Goal: Transaction & Acquisition: Purchase product/service

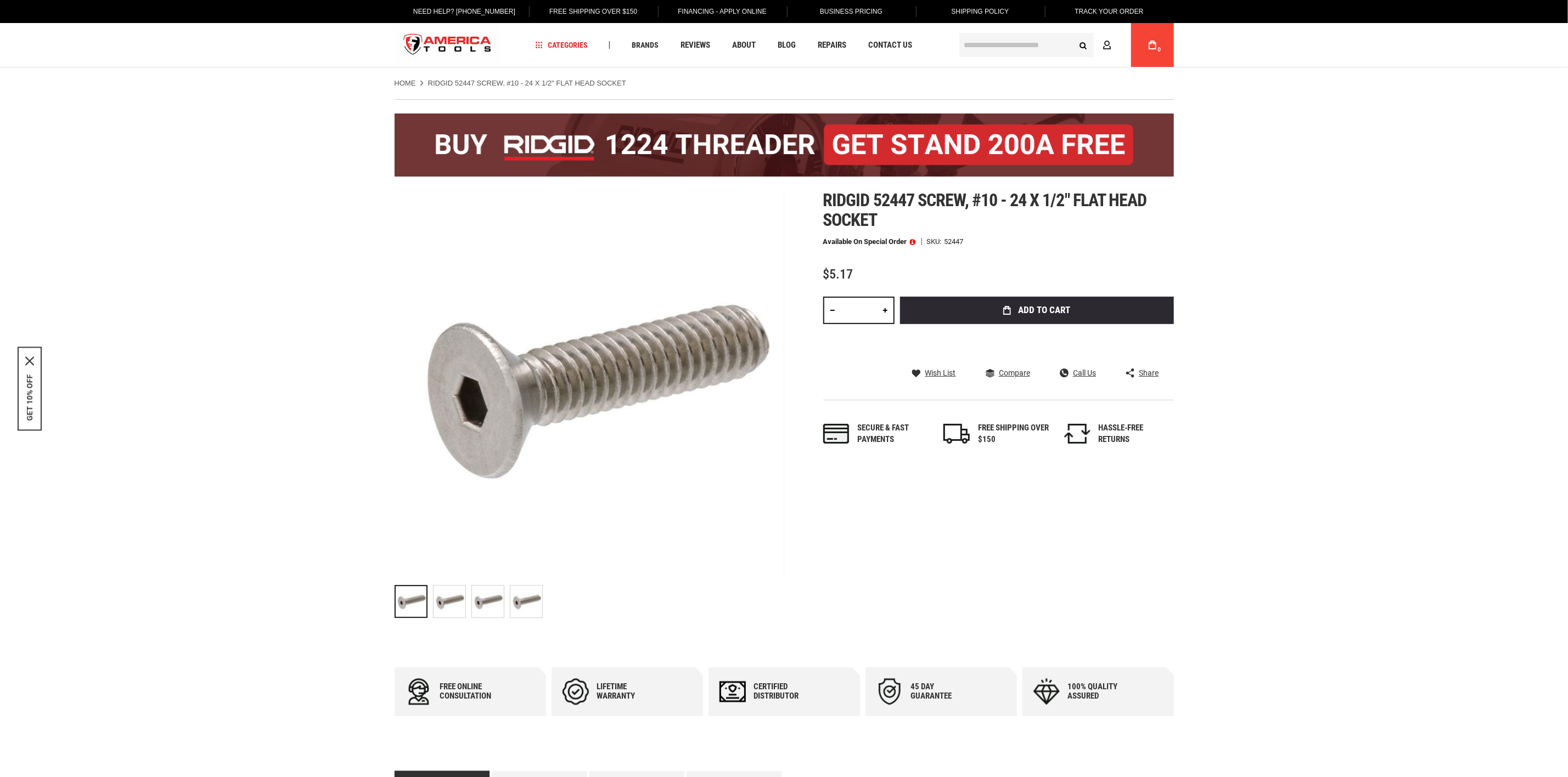
click at [865, 225] on span "Ridgid 52447 screw, #10 - 24 x 1/2" flat head socket" at bounding box center [985, 210] width 324 height 40
drag, startPoint x: 882, startPoint y: 220, endPoint x: 822, endPoint y: 197, distance: 64.3
click at [822, 197] on div "Skip to the end of the images gallery Skip to the beginning of the images galle…" at bounding box center [784, 407] width 780 height 433
copy span "Ridgid 52447 screw, #10 - 24 x 1/2" flat head socket"
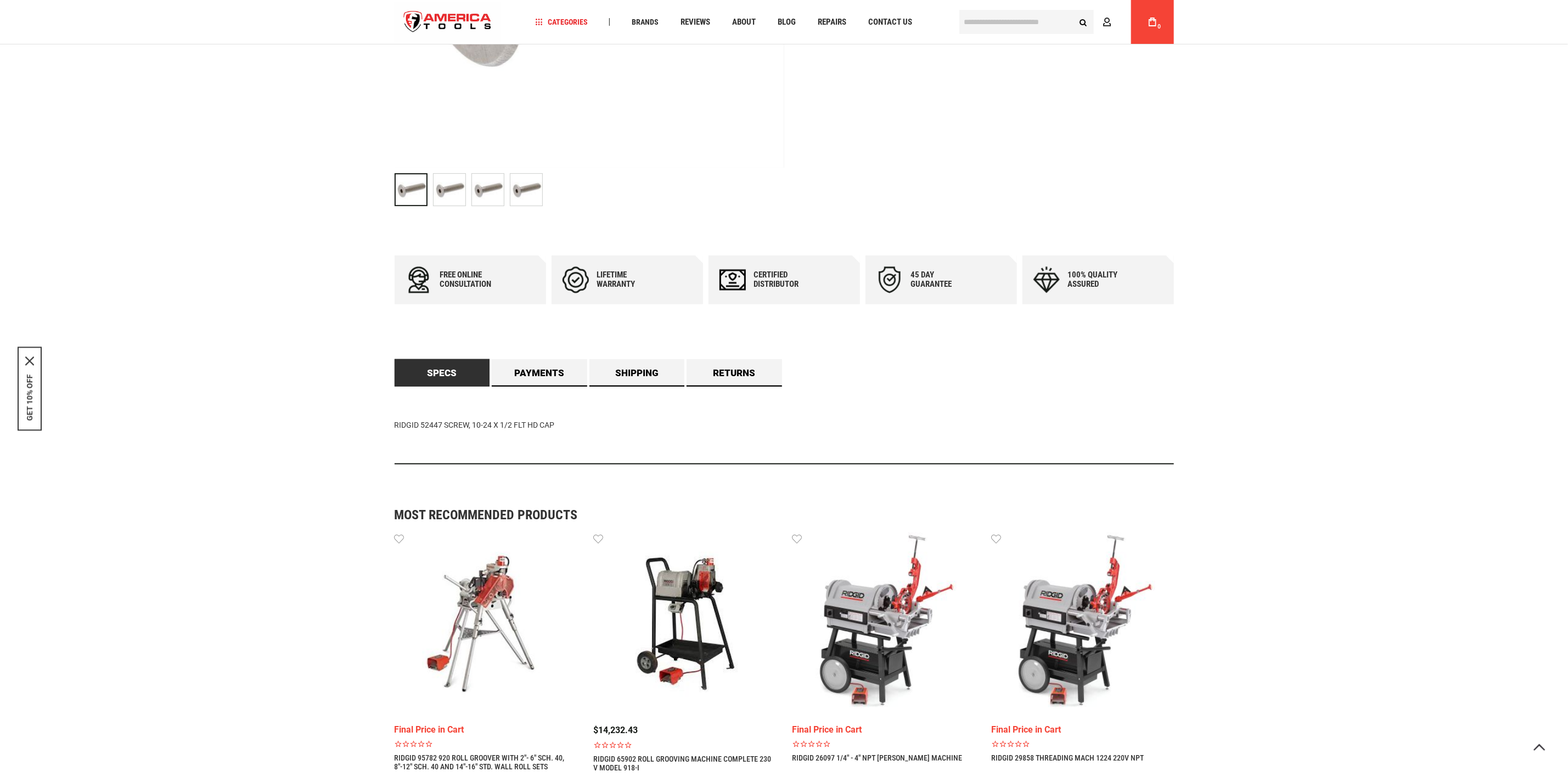
scroll to position [412, 0]
click at [458, 370] on link "Specs" at bounding box center [442, 372] width 95 height 27
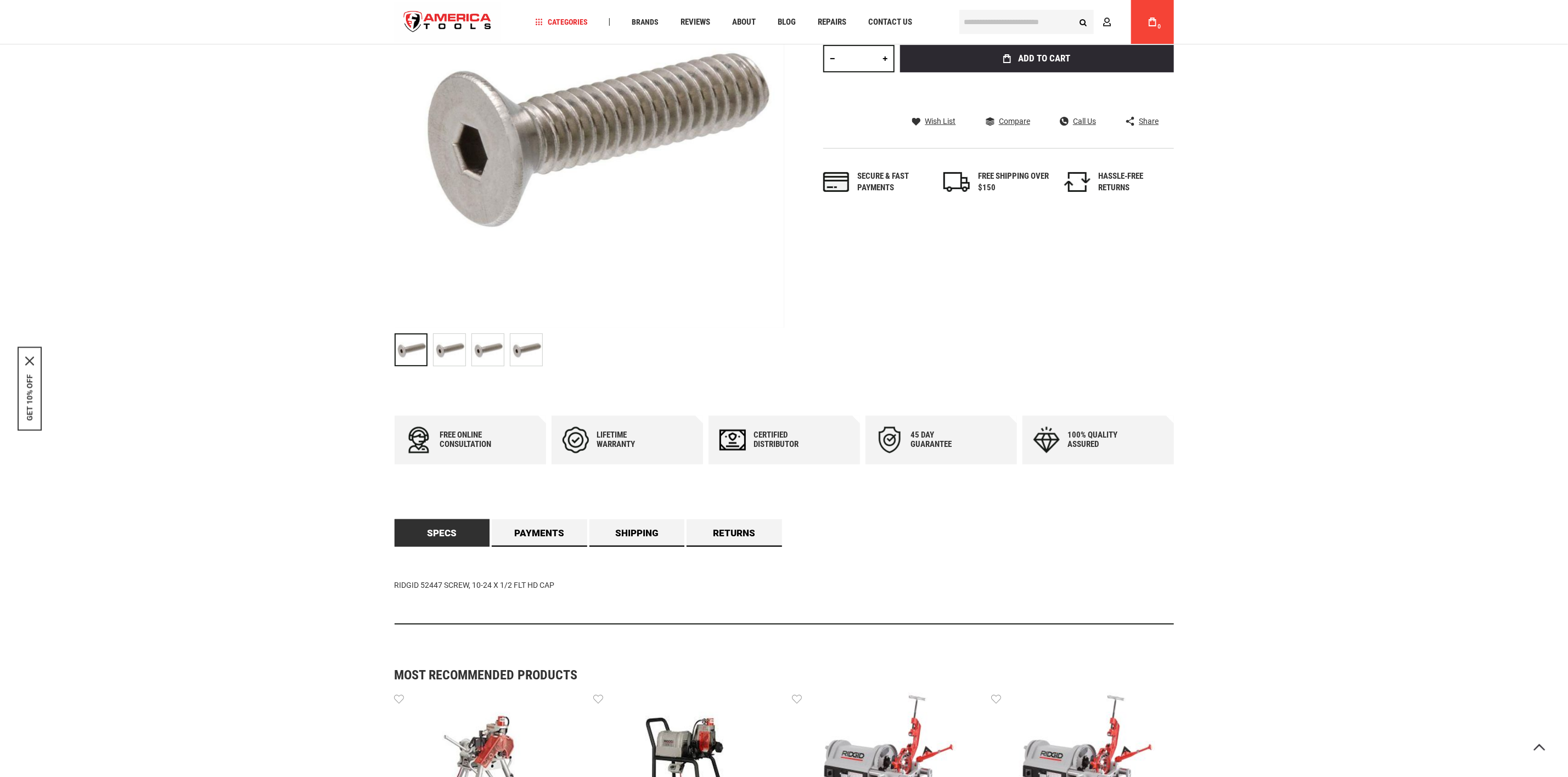
scroll to position [496, 0]
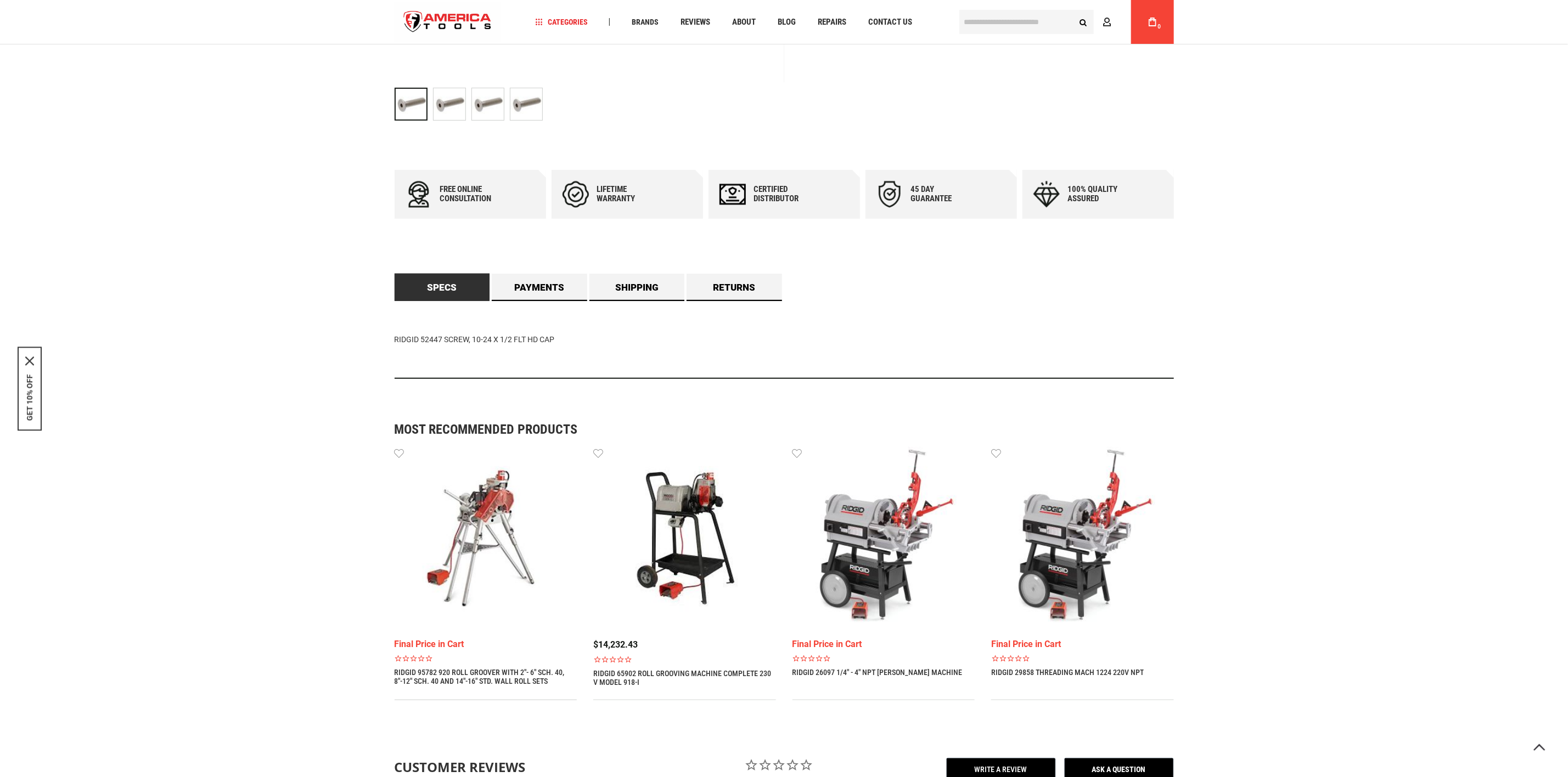
drag, startPoint x: 553, startPoint y: 342, endPoint x: 387, endPoint y: 339, distance: 166.0
click at [387, 339] on main "Skip to the end of the images gallery Skip to the beginning of the images galle…" at bounding box center [784, 253] width 801 height 1327
copy div "RIDGID 52447 SCREW, 10-24 X 1/2 FLT HD CAP"
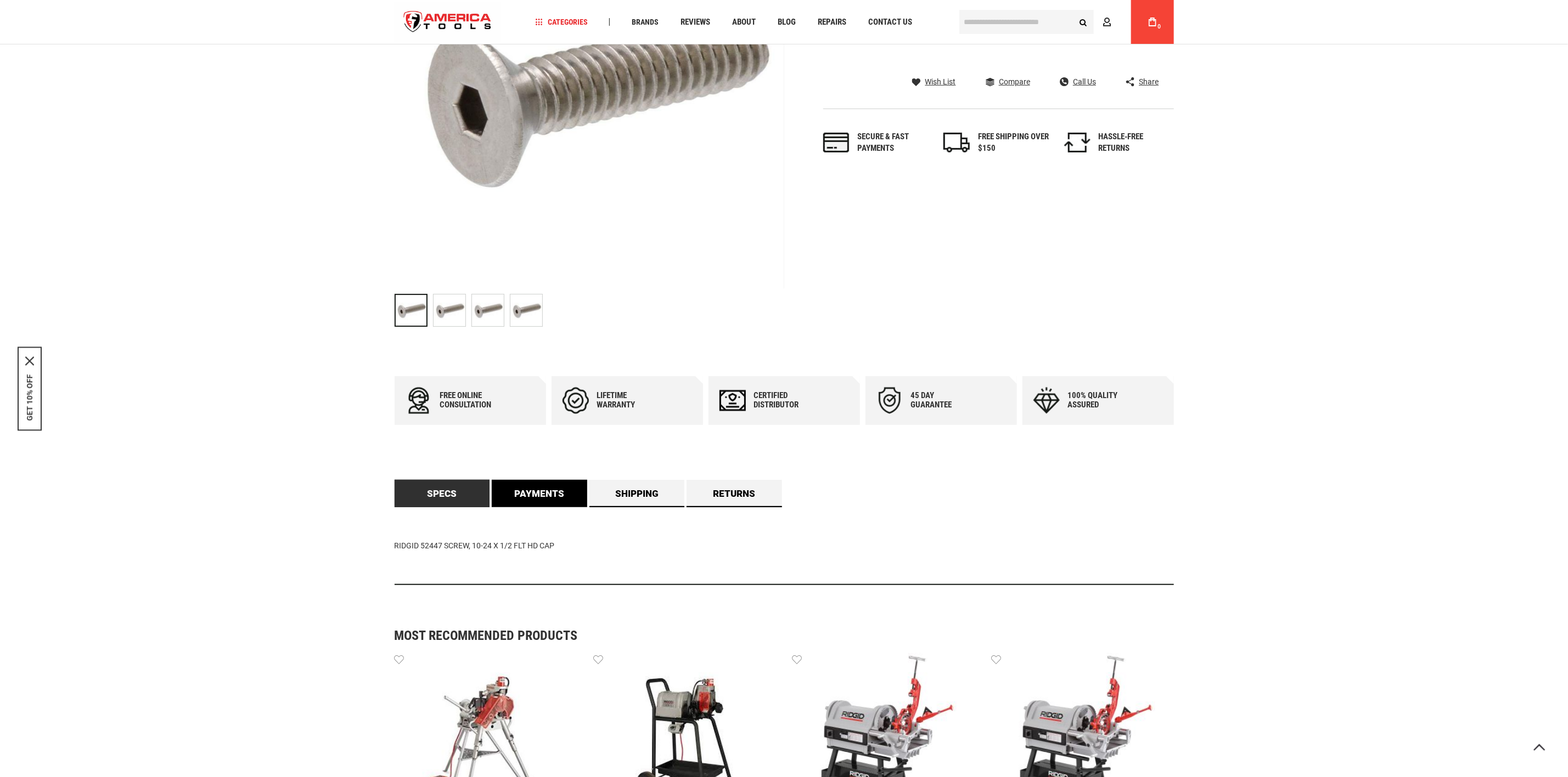
scroll to position [0, 0]
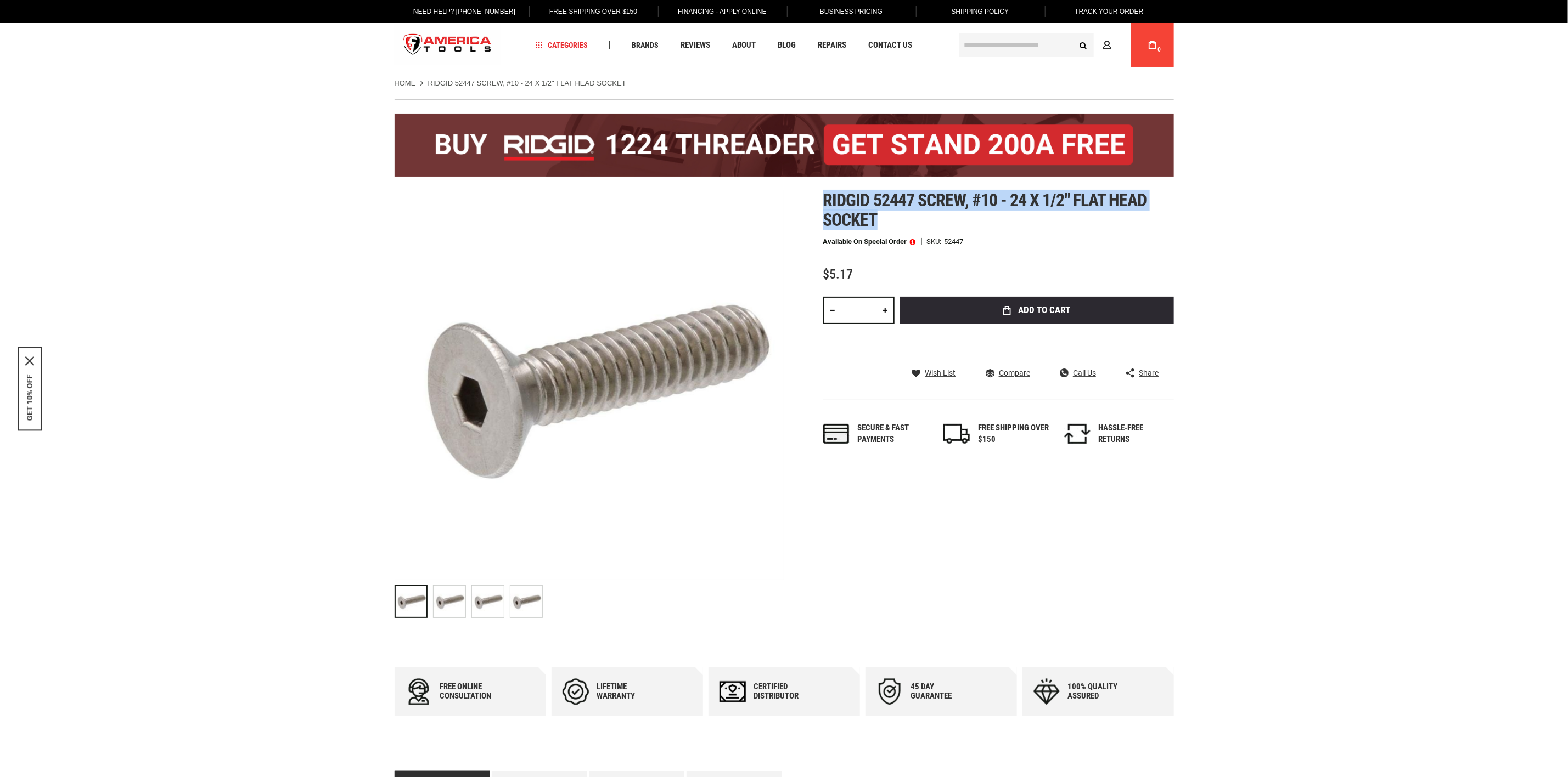
drag, startPoint x: 822, startPoint y: 199, endPoint x: 940, endPoint y: 214, distance: 118.9
click at [940, 214] on h1 "Ridgid 52447 screw, #10 - 24 x 1/2" flat head socket" at bounding box center [998, 210] width 350 height 40
copy span "Ridgid 52447 screw, #10 - 24 x 1/2" flat head socket"
click at [882, 224] on h1 "Ridgid 52447 screw, #10 - 24 x 1/2" flat head socket" at bounding box center [998, 210] width 350 height 40
drag, startPoint x: 882, startPoint y: 224, endPoint x: 819, endPoint y: 193, distance: 70.2
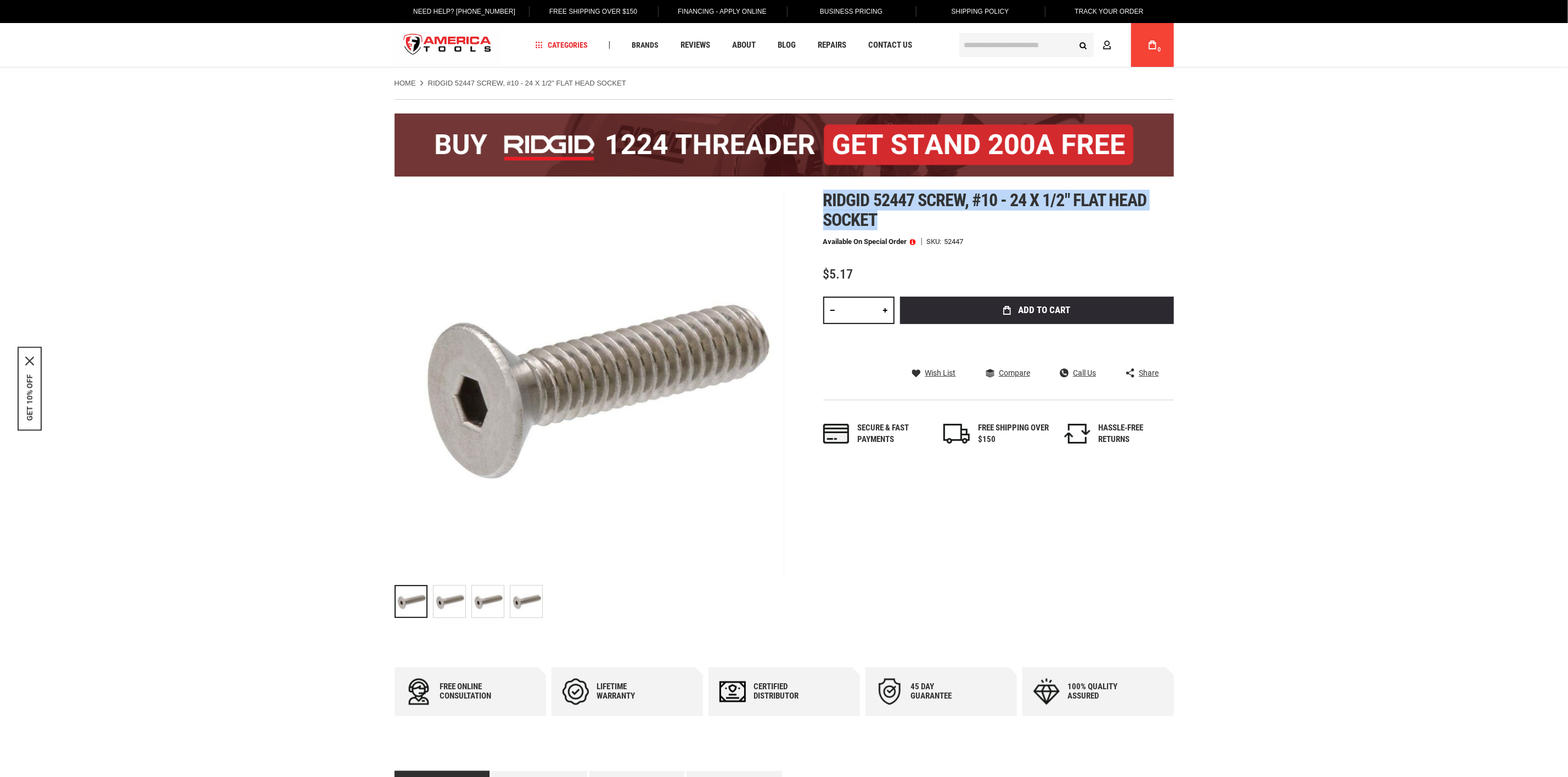
click at [819, 193] on div "Skip to the end of the images gallery Skip to the beginning of the images galle…" at bounding box center [784, 407] width 780 height 433
copy span "Ridgid 52447 screw, #10 - 24 x 1/2" flat head socket"
click at [882, 220] on h1 "Ridgid 52447 screw, #10 - 24 x 1/2" flat head socket" at bounding box center [998, 210] width 350 height 40
drag, startPoint x: 882, startPoint y: 220, endPoint x: 825, endPoint y: 204, distance: 59.2
click at [825, 204] on h1 "Ridgid 52447 screw, #10 - 24 x 1/2" flat head socket" at bounding box center [998, 210] width 350 height 40
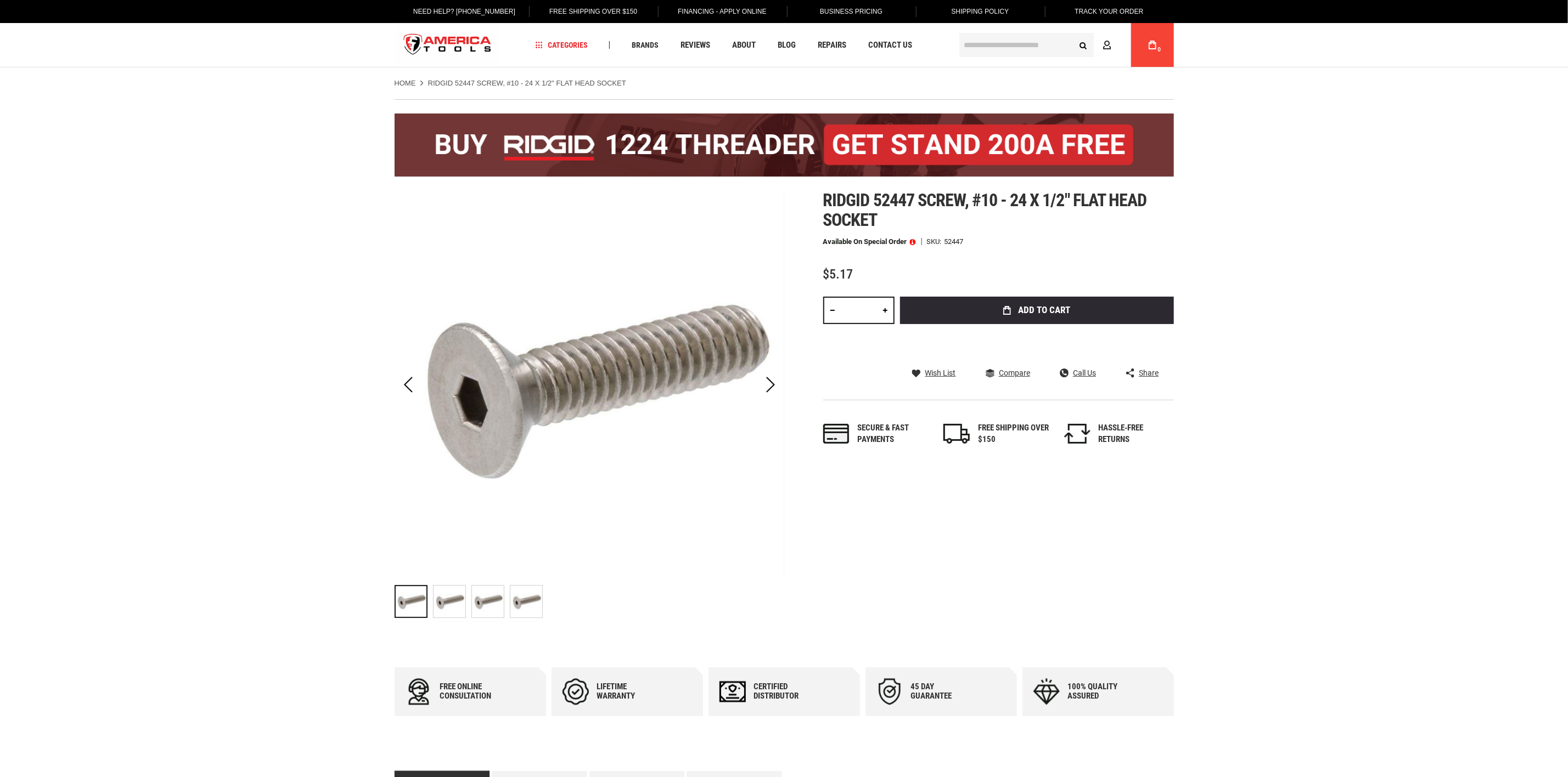
click at [443, 598] on img at bounding box center [449, 602] width 32 height 32
click at [479, 596] on img at bounding box center [488, 602] width 32 height 32
click at [530, 599] on img at bounding box center [526, 602] width 32 height 32
click at [880, 308] on link at bounding box center [885, 311] width 19 height 27
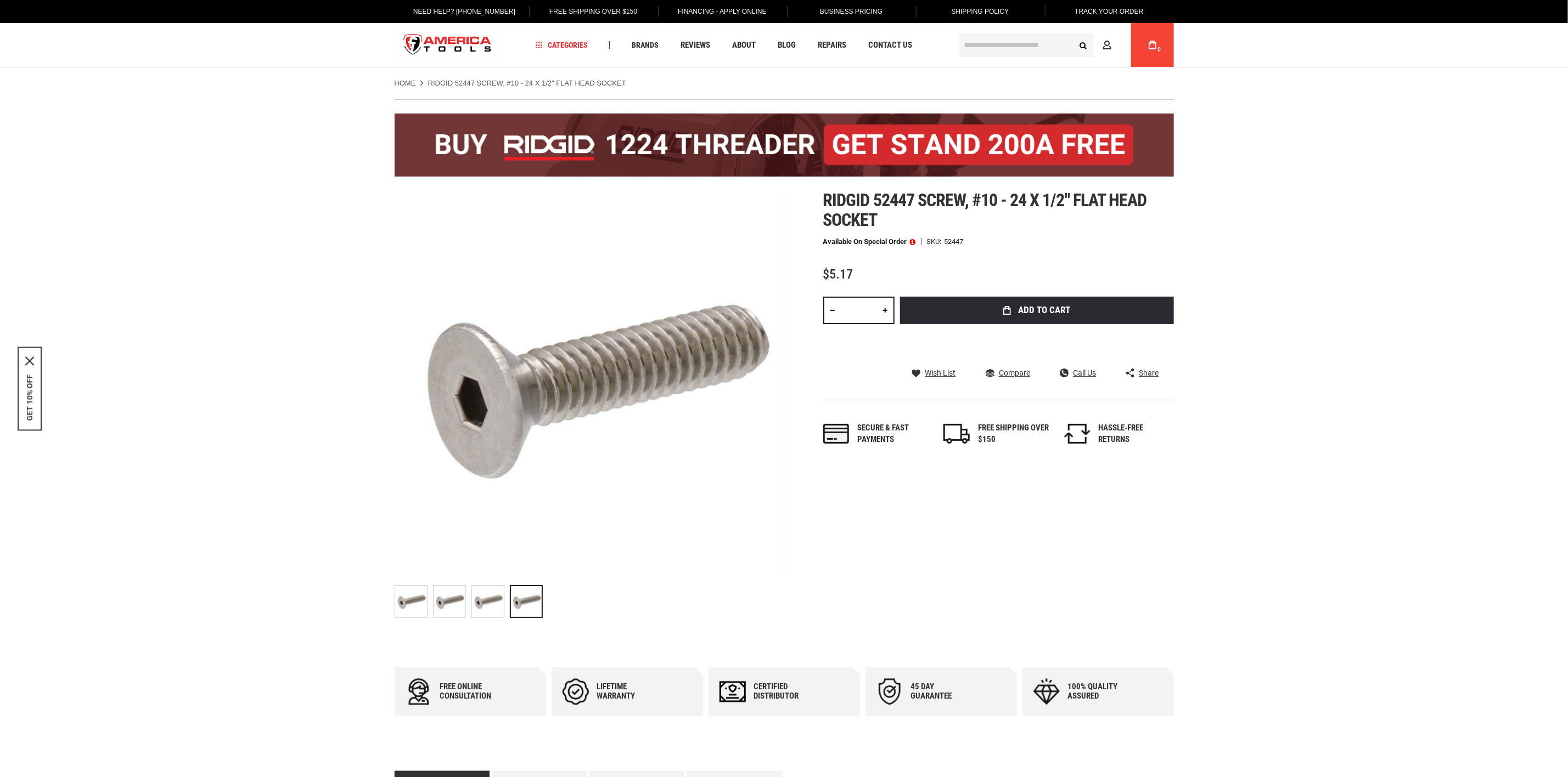
click at [880, 308] on link at bounding box center [885, 311] width 19 height 27
type input "*"
click at [999, 316] on button "Add to Cart" at bounding box center [1037, 311] width 274 height 27
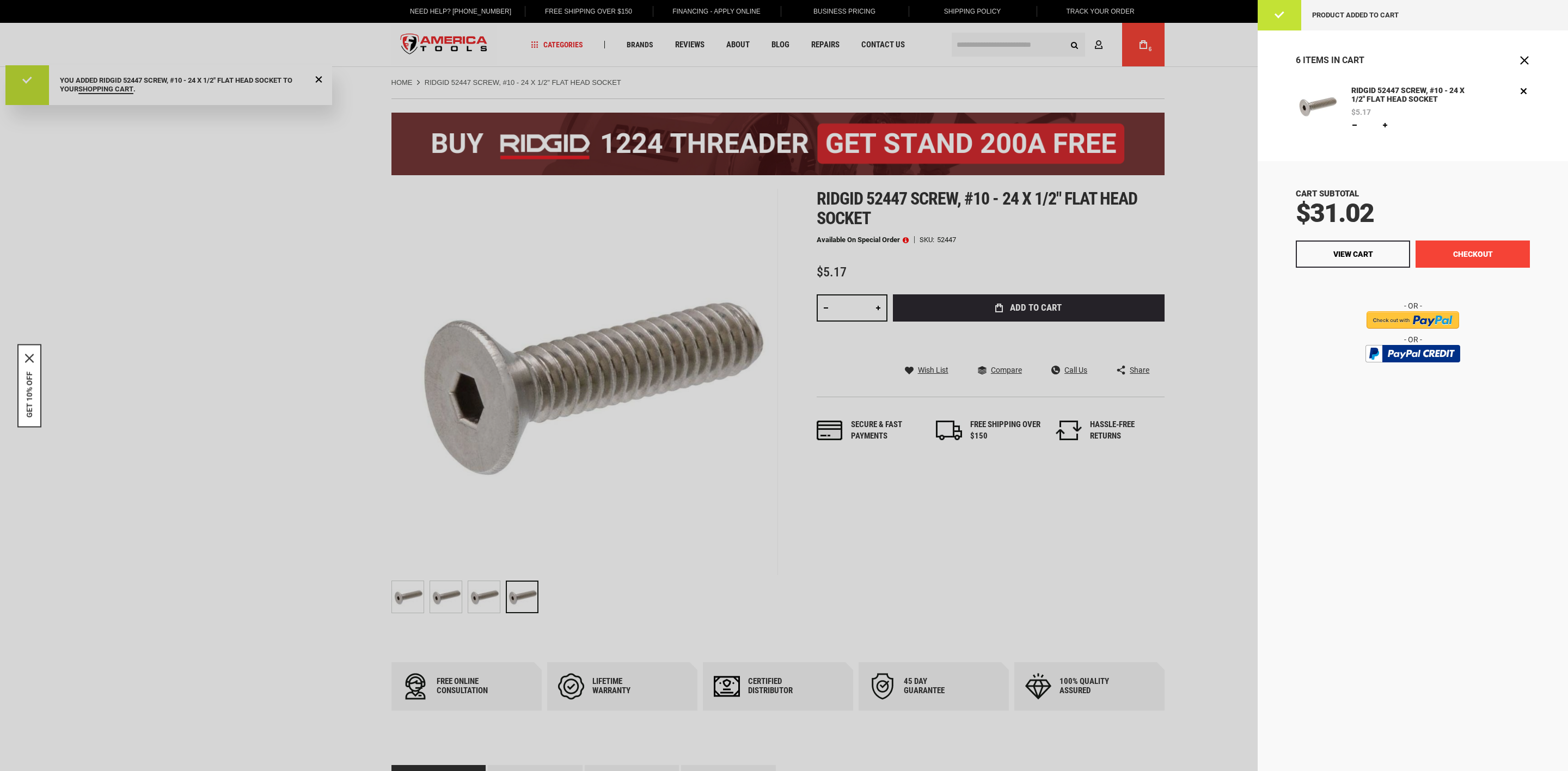
click at [1466, 245] on button "Checkout" at bounding box center [1473, 254] width 115 height 27
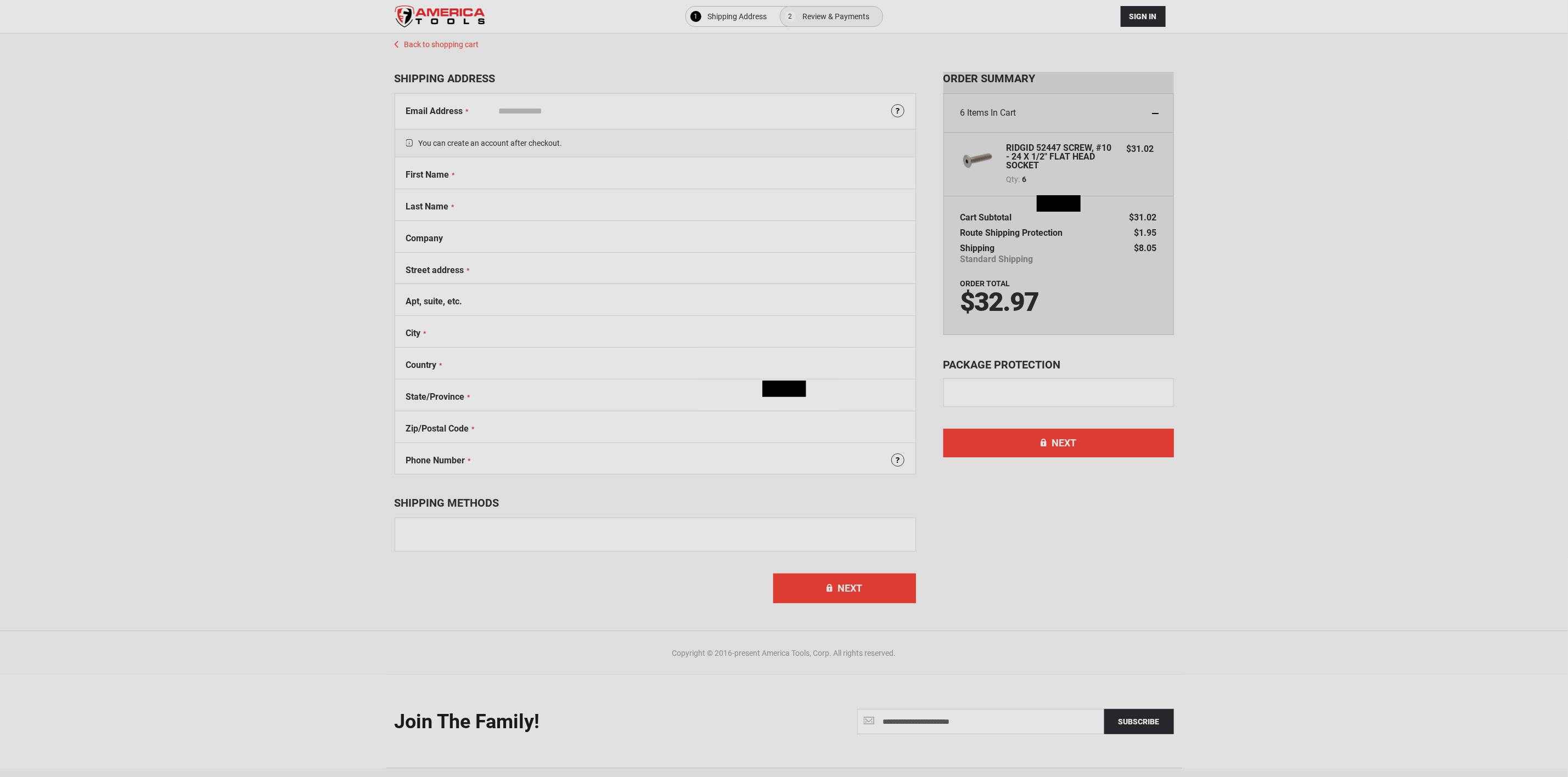
select select "**"
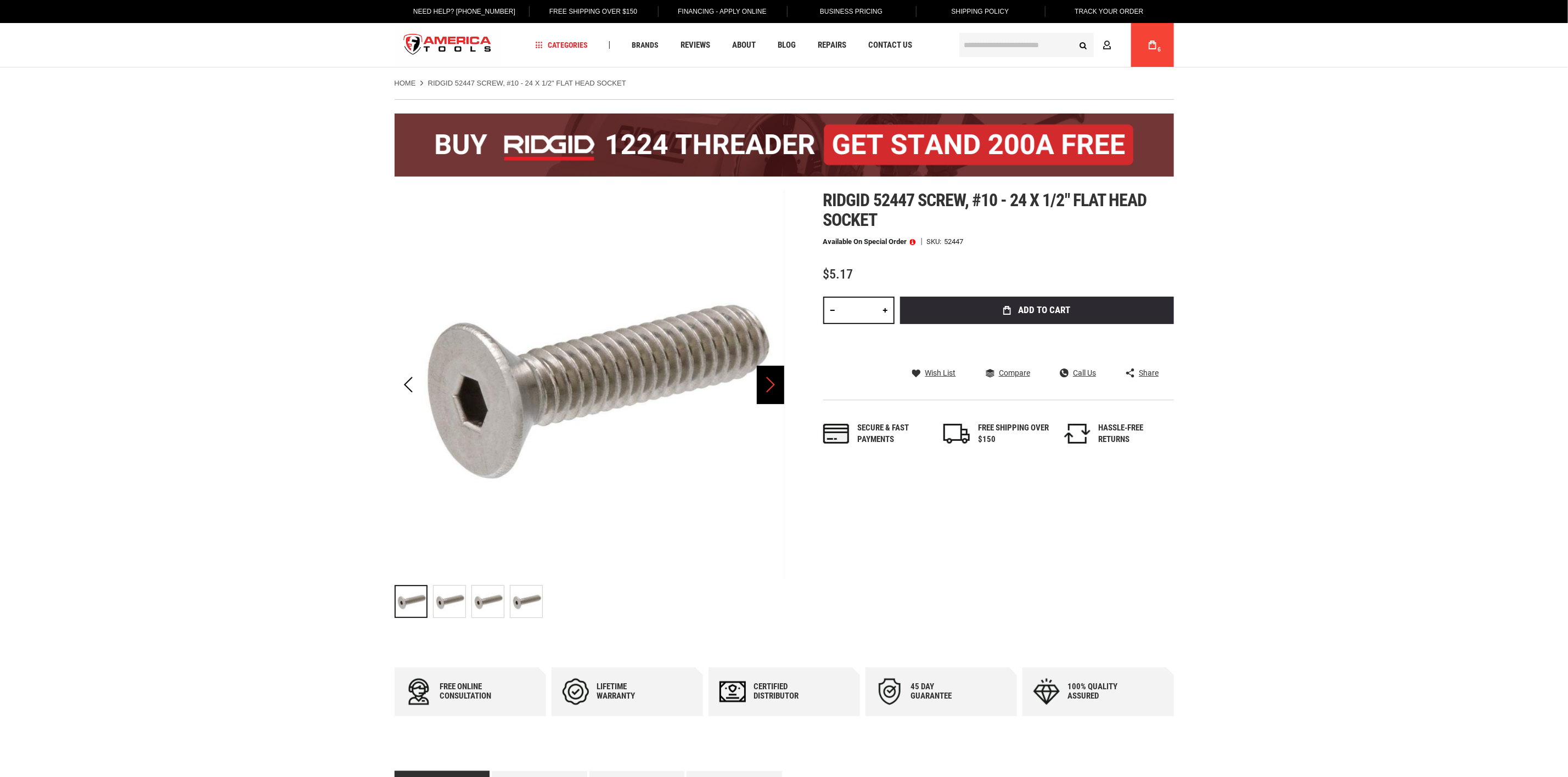
click at [762, 391] on div "Next" at bounding box center [771, 385] width 27 height 38
click at [764, 392] on div "Next" at bounding box center [771, 385] width 27 height 38
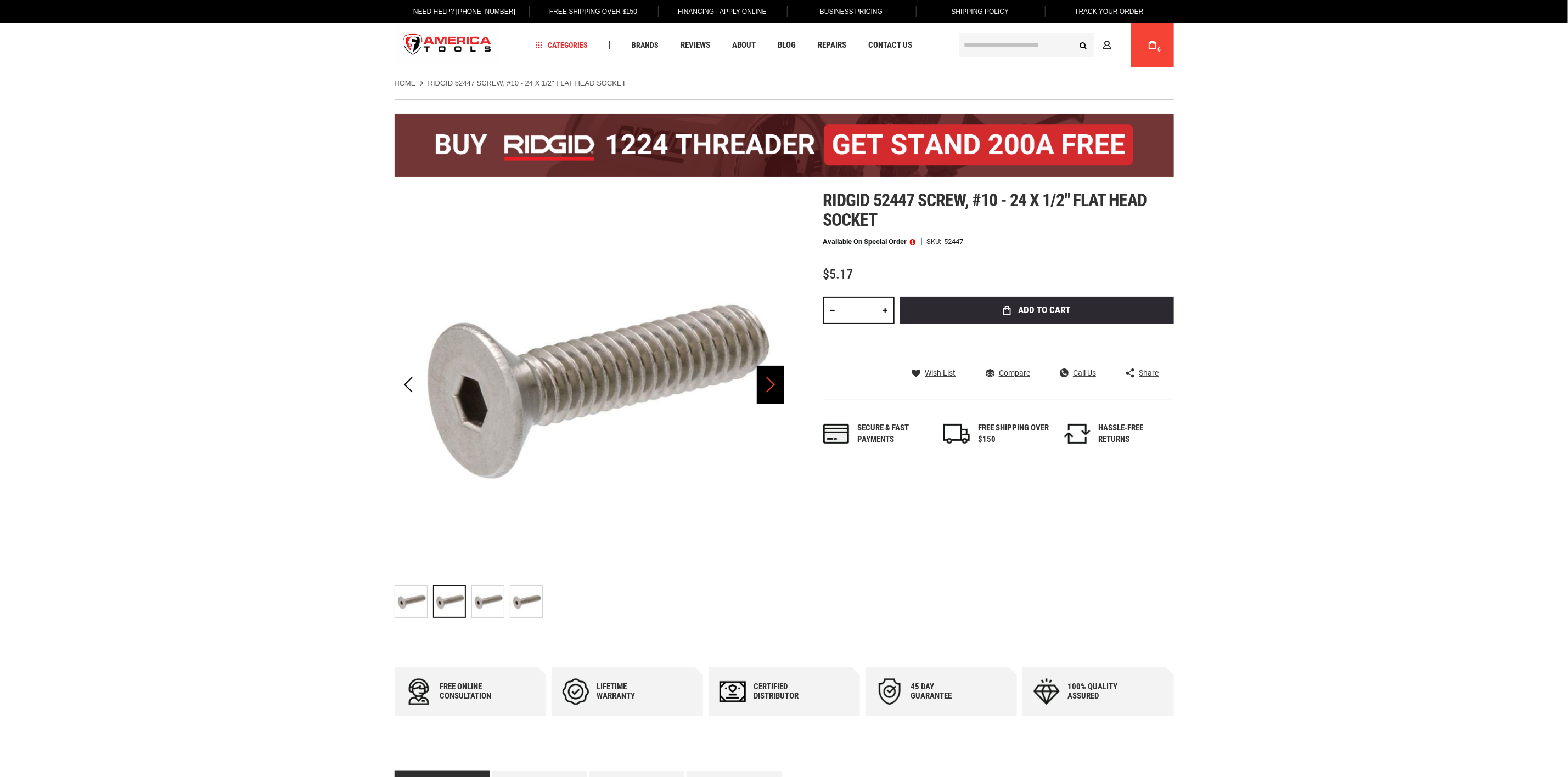
click at [764, 392] on div "Next" at bounding box center [771, 385] width 27 height 38
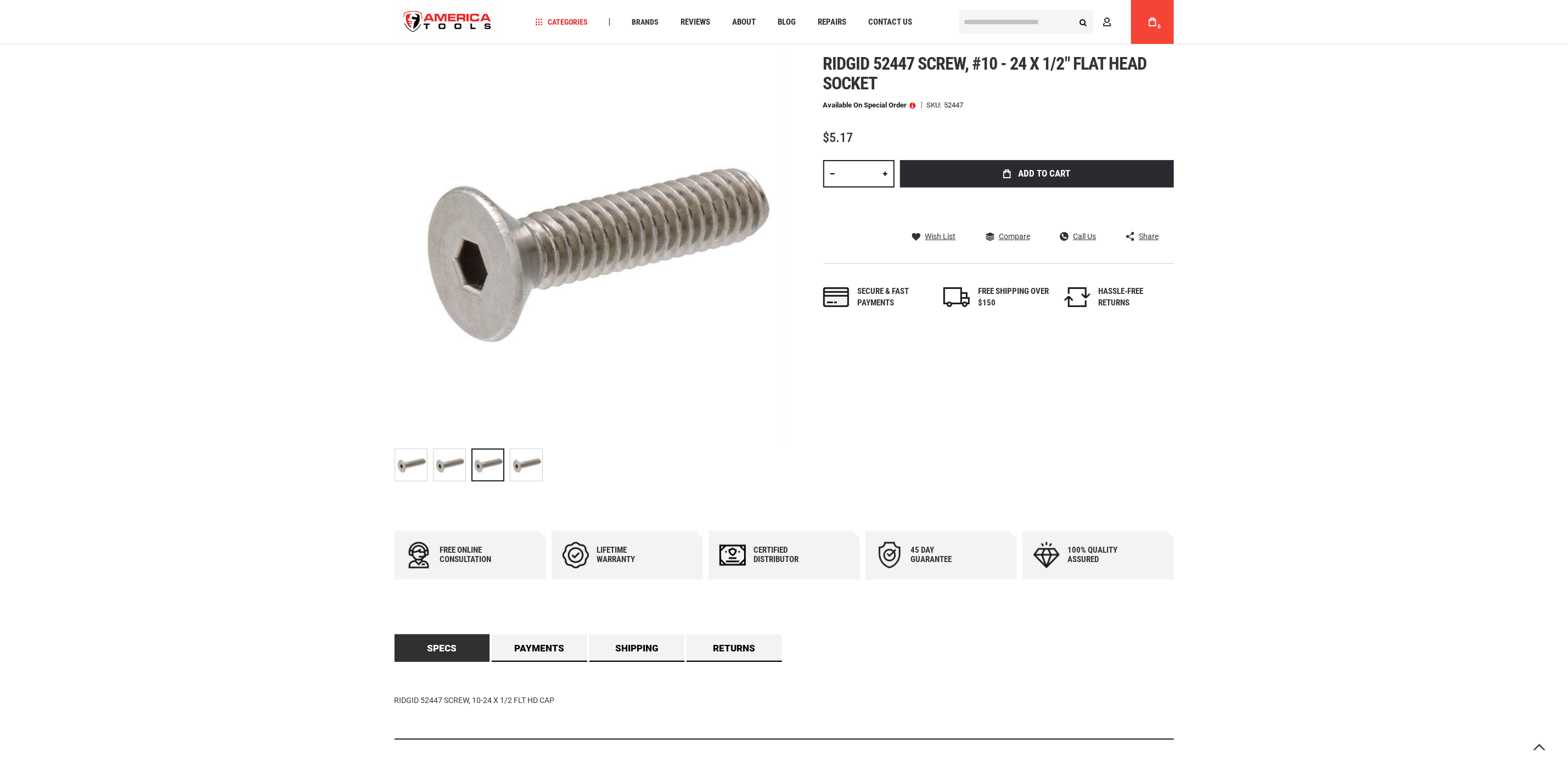
scroll to position [165, 0]
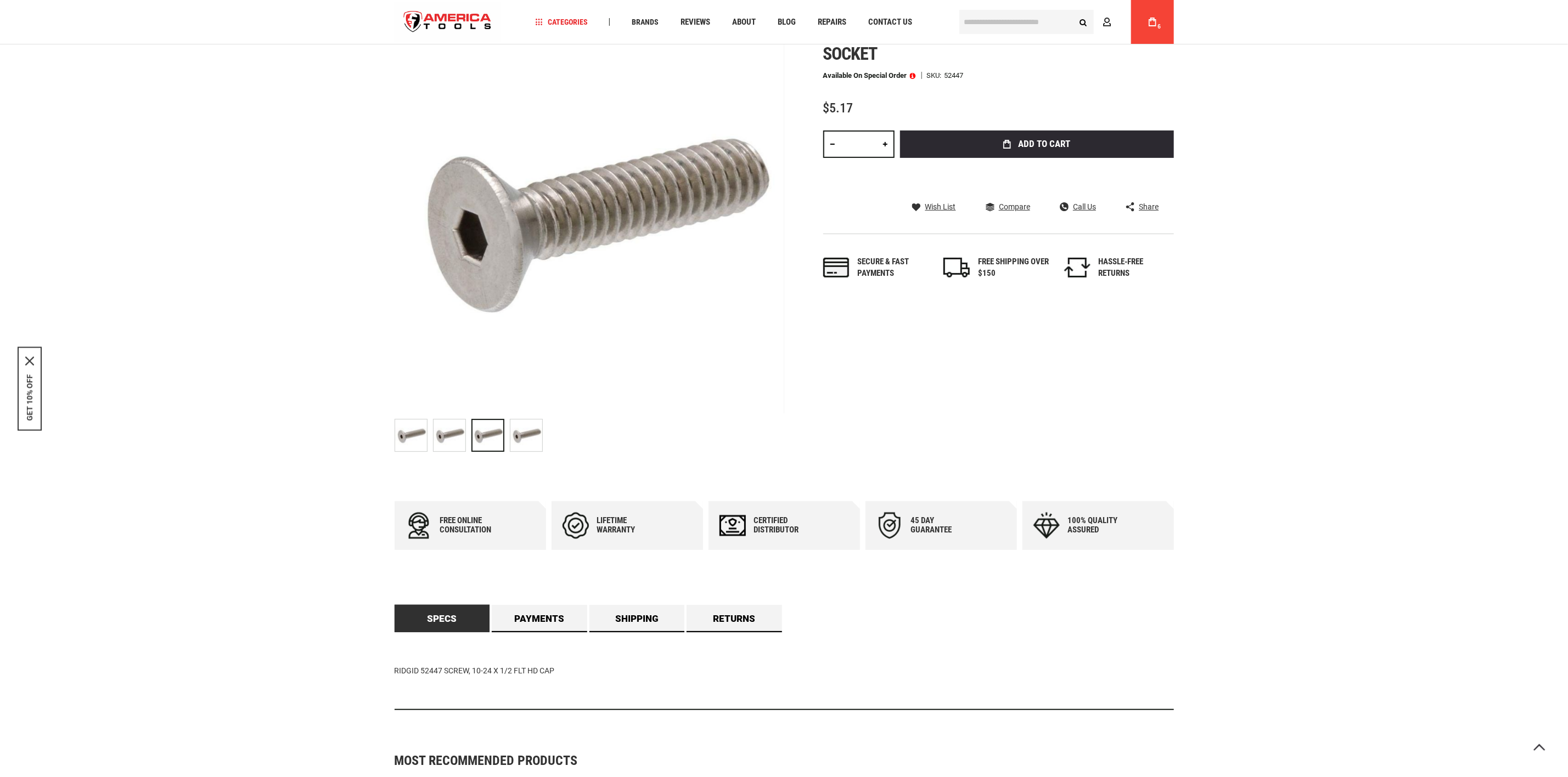
click at [436, 529] on div "Free online consultation" at bounding box center [470, 526] width 152 height 49
click at [417, 524] on img at bounding box center [418, 525] width 26 height 27
click at [1022, 204] on span "Compare" at bounding box center [1015, 207] width 31 height 8
